Goal: Check status: Check status

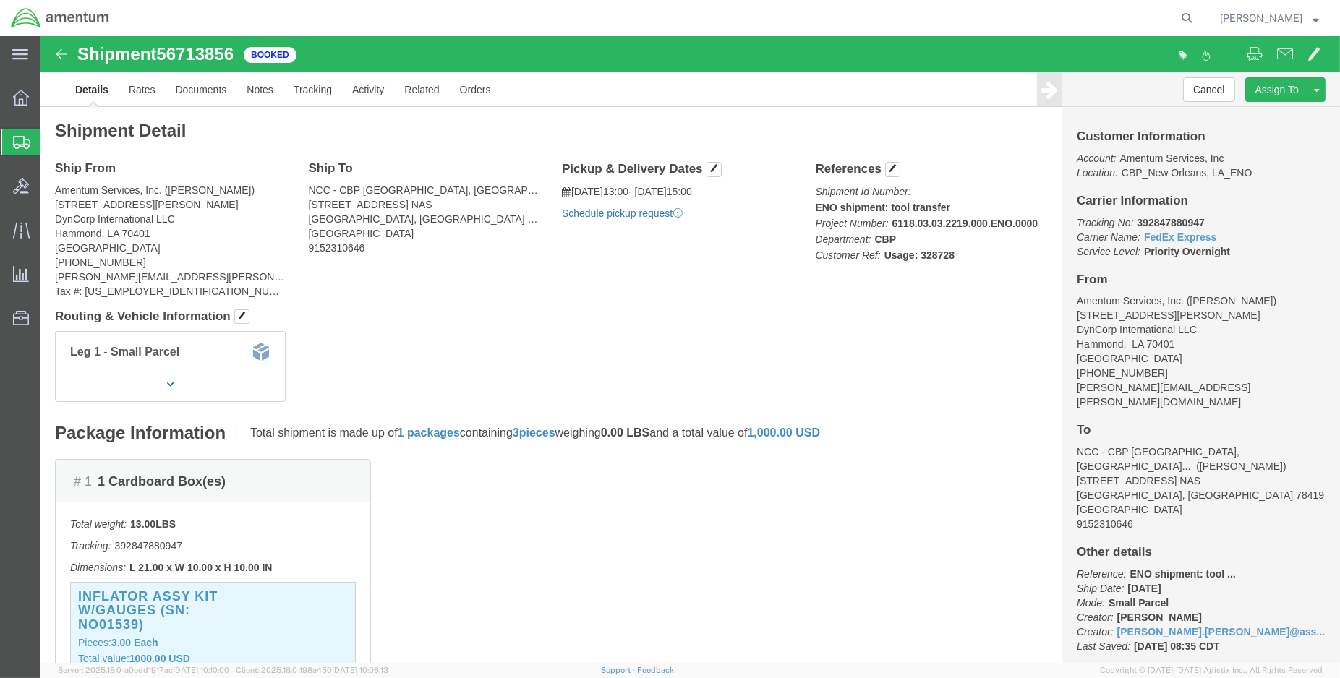
click link "Schedule pickup request"
click at [20, 19] on img at bounding box center [60, 18] width 100 height 22
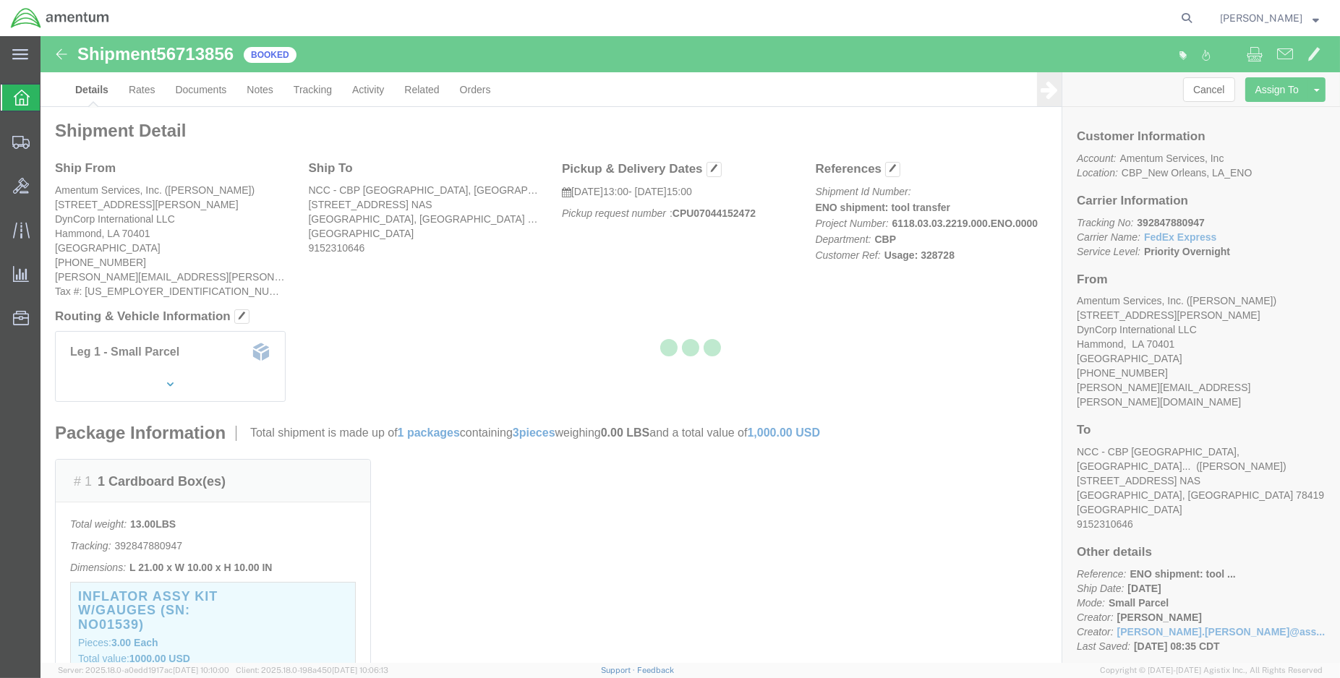
click at [736, 358] on div at bounding box center [690, 349] width 1300 height 627
drag, startPoint x: 1214, startPoint y: 229, endPoint x: 1142, endPoint y: 228, distance: 72.3
click at [1142, 228] on div at bounding box center [690, 349] width 1300 height 627
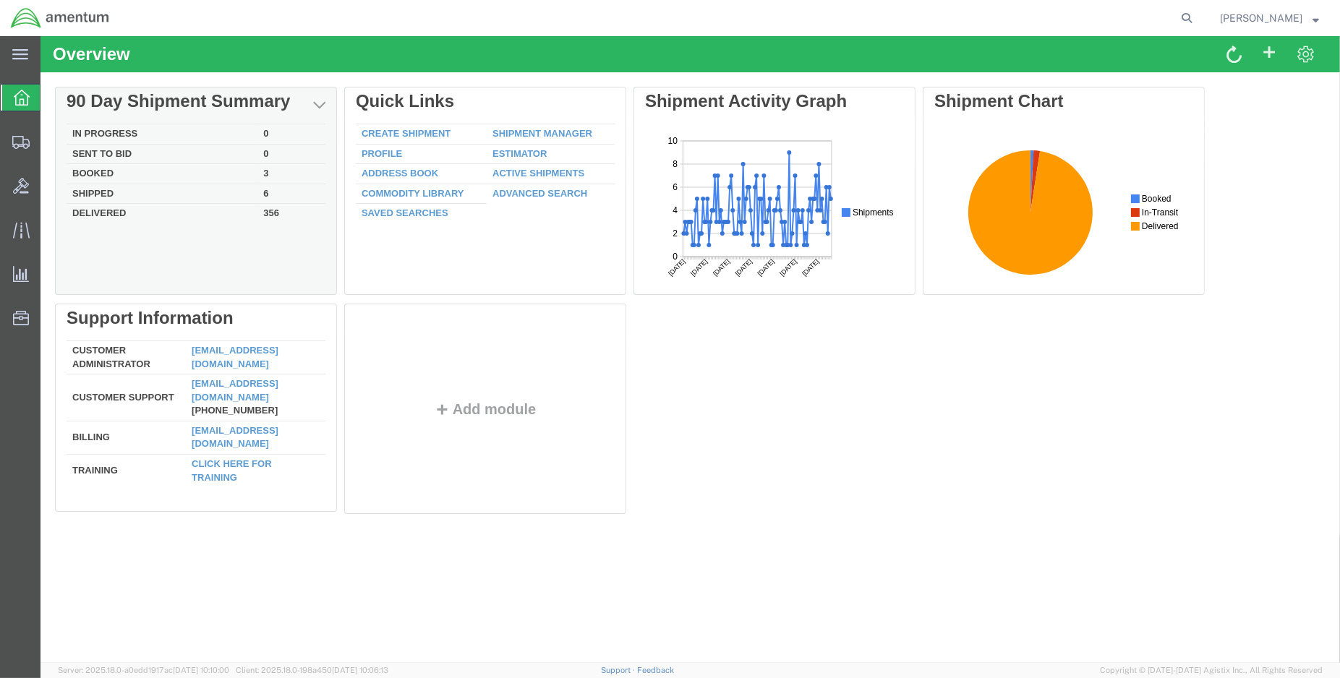
click at [92, 169] on td "Booked" at bounding box center [162, 174] width 191 height 20
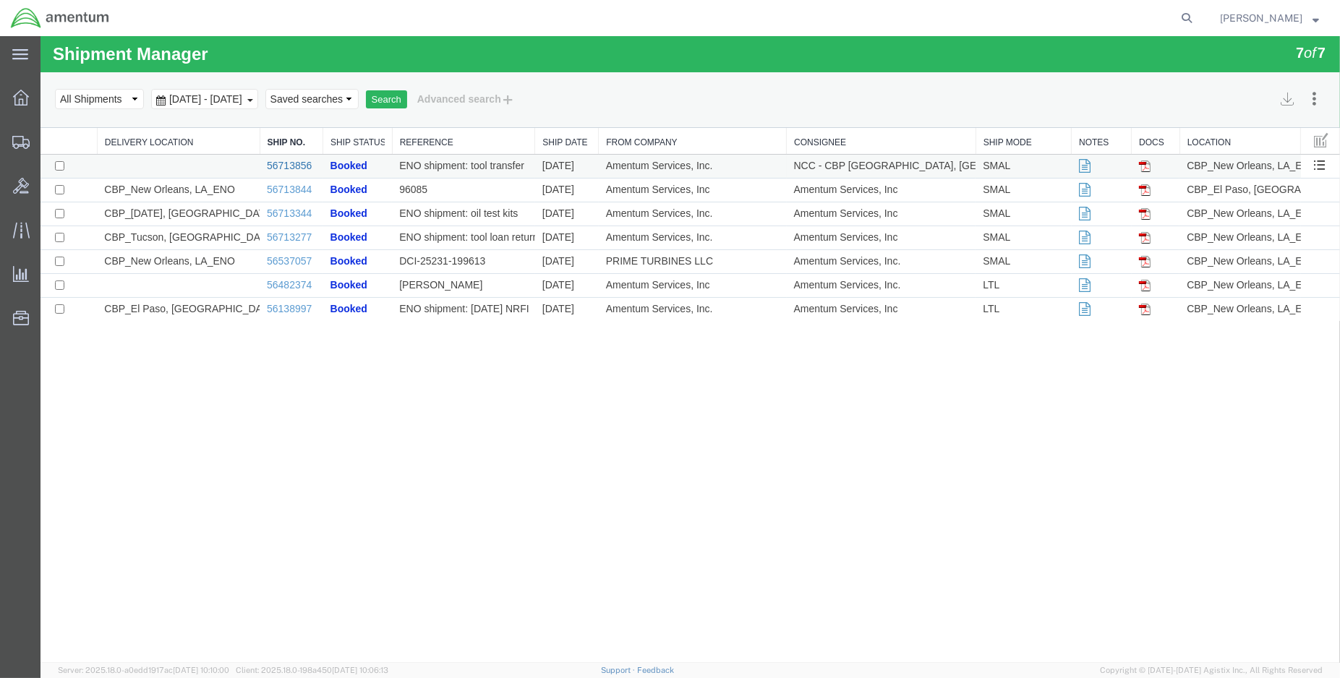
click at [291, 164] on link "56713856" at bounding box center [289, 166] width 45 height 12
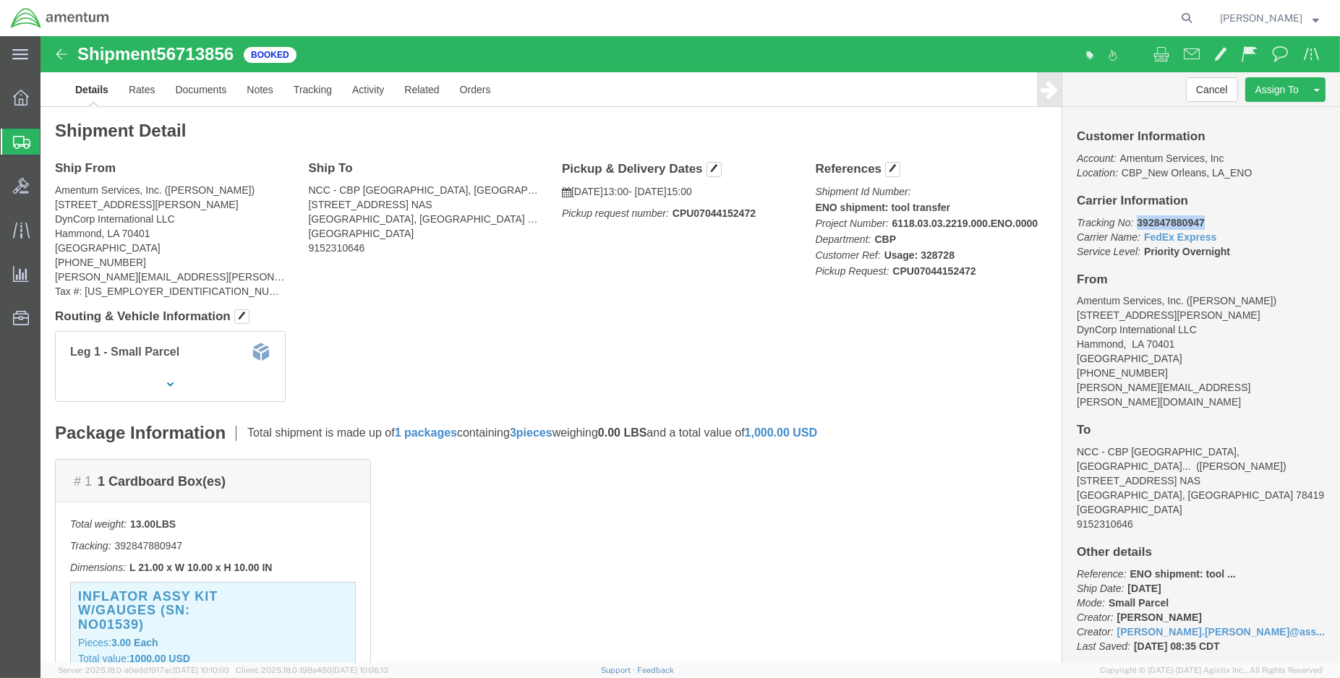
drag, startPoint x: 1172, startPoint y: 186, endPoint x: 1090, endPoint y: 190, distance: 82.6
click p "Tracking No: 392847880947 Carrier Name: FedEx Express FedEx Express Service Lev…"
copy b "392847880947"
click at [29, 17] on img at bounding box center [60, 18] width 100 height 22
